Goal: Task Accomplishment & Management: Complete application form

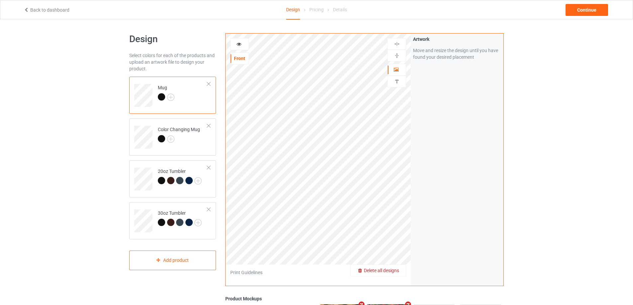
click at [396, 270] on span "Delete all designs" at bounding box center [381, 270] width 35 height 5
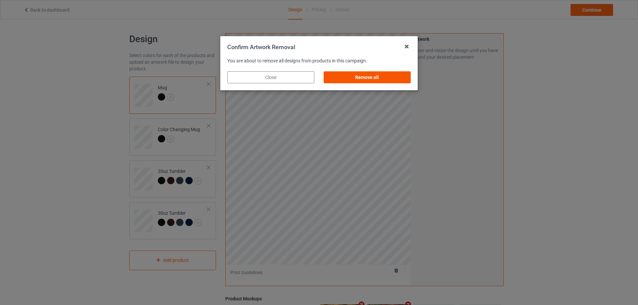
click at [360, 82] on div "Remove all" at bounding box center [366, 77] width 87 height 12
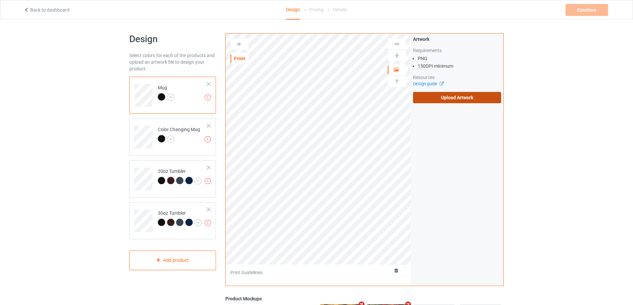
click at [457, 100] on label "Upload Artwork" at bounding box center [457, 97] width 88 height 11
click at [0, 0] on input "Upload Artwork" at bounding box center [0, 0] width 0 height 0
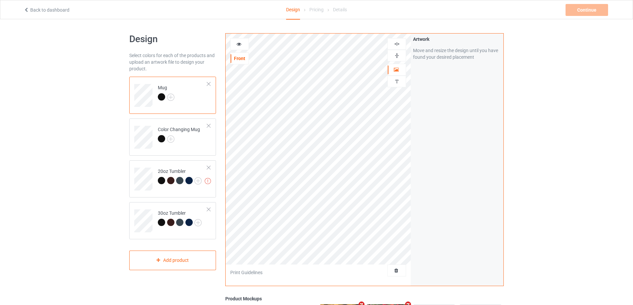
click at [396, 56] on img at bounding box center [397, 55] width 6 height 6
click at [139, 163] on td at bounding box center [144, 177] width 20 height 28
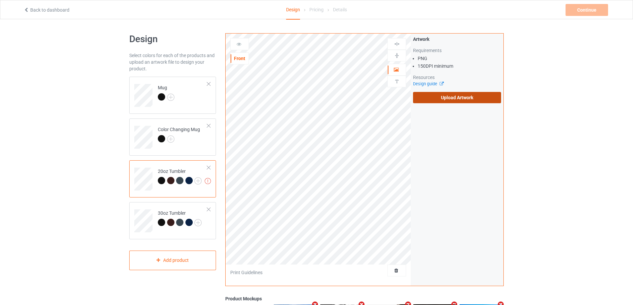
click at [457, 100] on label "Upload Artwork" at bounding box center [457, 97] width 88 height 11
click at [0, 0] on input "Upload Artwork" at bounding box center [0, 0] width 0 height 0
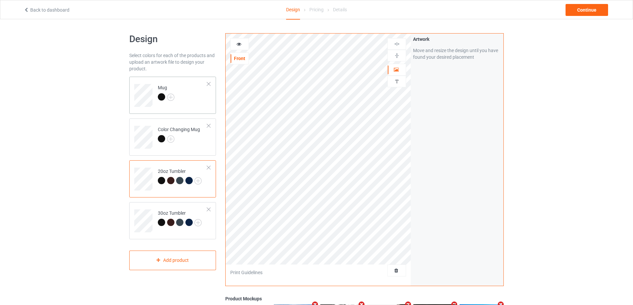
click at [196, 96] on td "Mug" at bounding box center [182, 93] width 57 height 28
click at [239, 45] on icon at bounding box center [239, 43] width 6 height 5
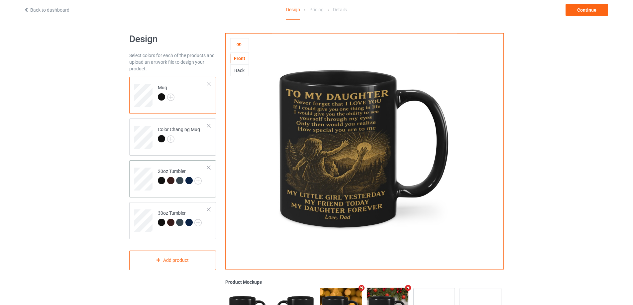
click at [141, 167] on td at bounding box center [144, 177] width 20 height 28
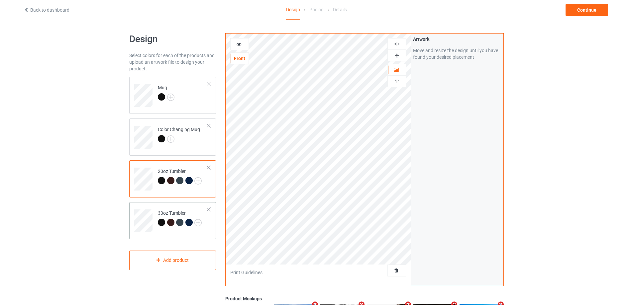
click at [158, 210] on td "30oz Tumbler" at bounding box center [182, 219] width 57 height 28
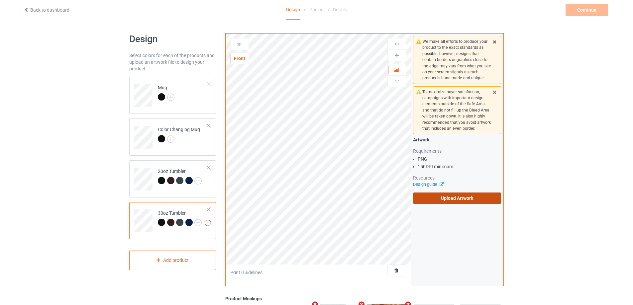
click at [474, 197] on label "Upload Artwork" at bounding box center [457, 198] width 88 height 11
click at [0, 0] on input "Upload Artwork" at bounding box center [0, 0] width 0 height 0
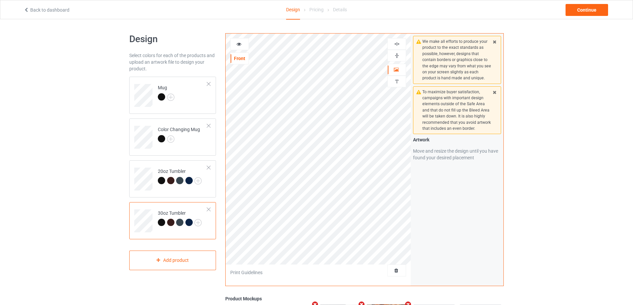
click at [239, 43] on icon at bounding box center [239, 43] width 6 height 5
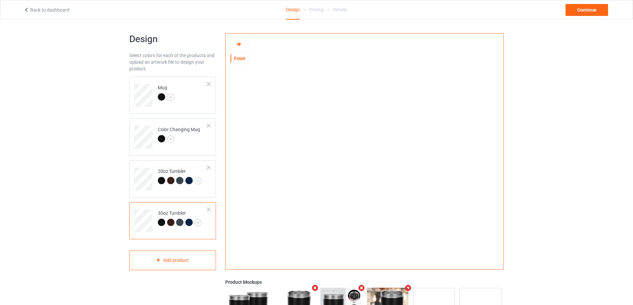
click at [240, 47] on div at bounding box center [239, 44] width 18 height 7
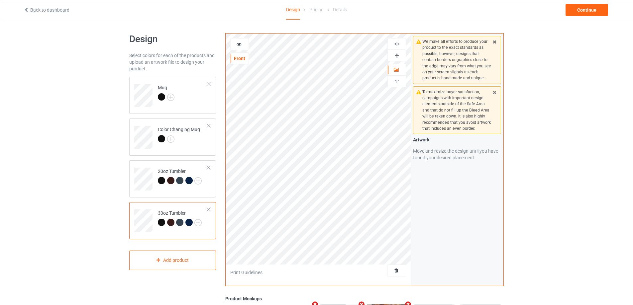
click at [240, 45] on icon at bounding box center [239, 43] width 6 height 5
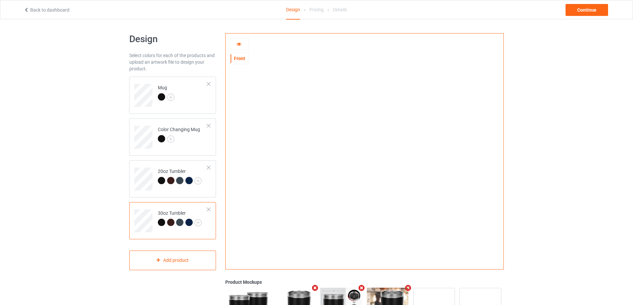
click at [238, 44] on icon at bounding box center [239, 43] width 6 height 5
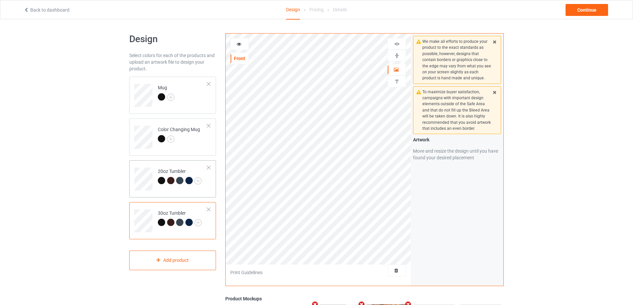
click at [183, 166] on td "20oz Tumbler" at bounding box center [182, 177] width 57 height 28
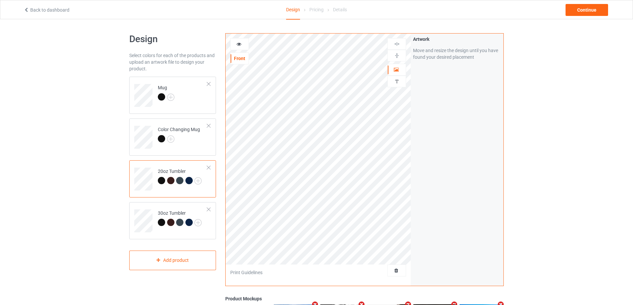
click at [237, 43] on icon at bounding box center [239, 43] width 6 height 5
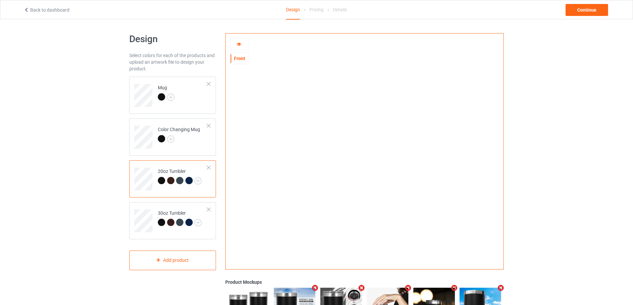
click at [239, 44] on icon at bounding box center [239, 43] width 6 height 5
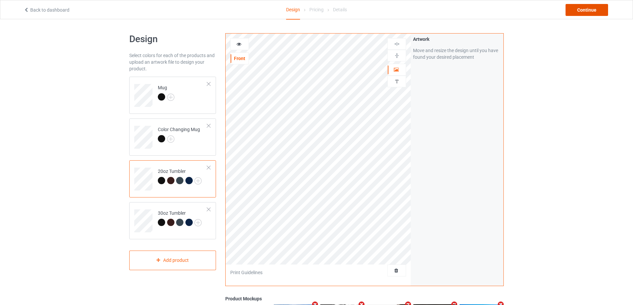
click at [586, 12] on div "Continue" at bounding box center [586, 10] width 43 height 12
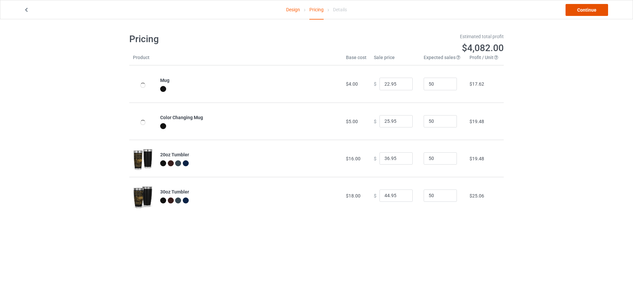
click at [588, 12] on link "Continue" at bounding box center [586, 10] width 43 height 12
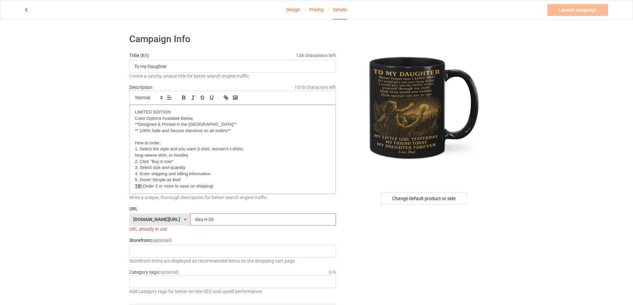
click at [215, 218] on input "dau-n-26" at bounding box center [262, 220] width 145 height 13
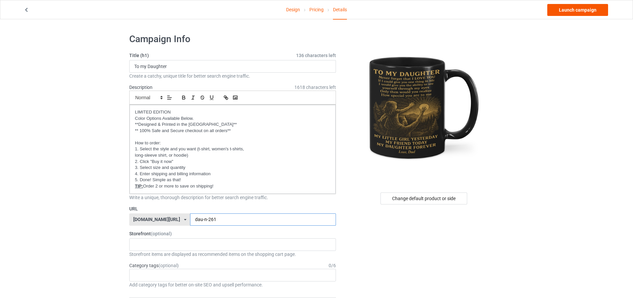
type input "dau-n-261"
click at [572, 11] on link "Launch campaign" at bounding box center [577, 10] width 61 height 12
